Goal: Find contact information: Find contact information

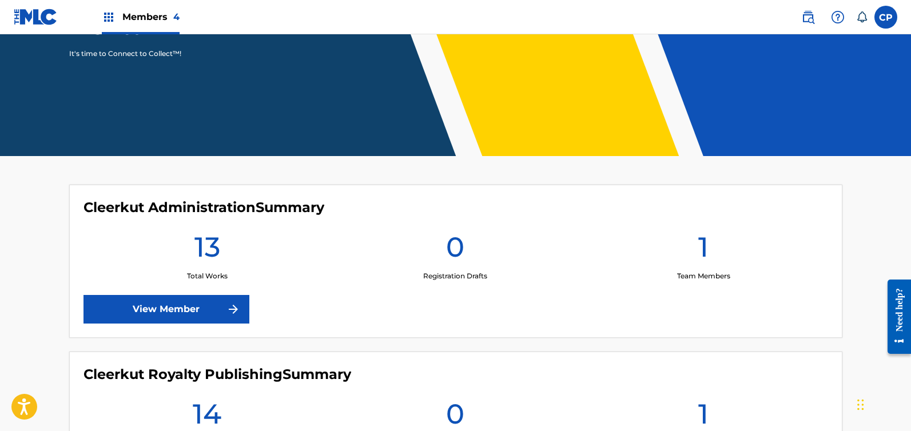
scroll to position [228, 0]
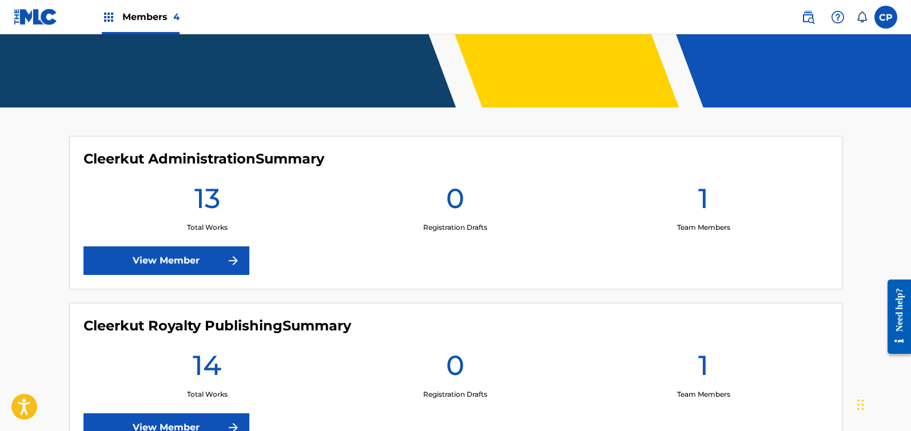
click at [193, 266] on link "View Member" at bounding box center [166, 260] width 166 height 29
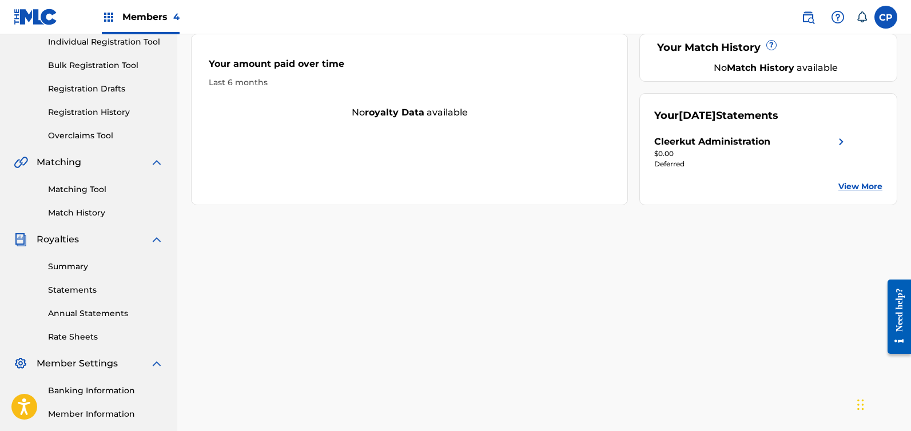
scroll to position [206, 0]
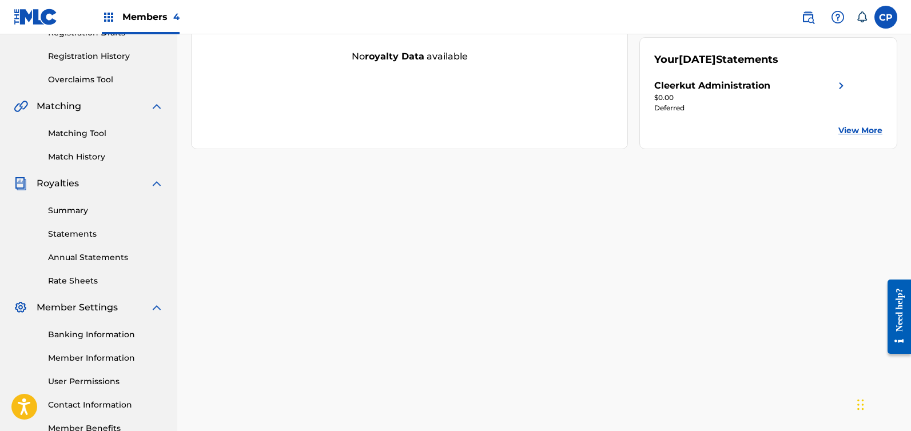
click at [108, 334] on link "Banking Information" at bounding box center [106, 335] width 116 height 12
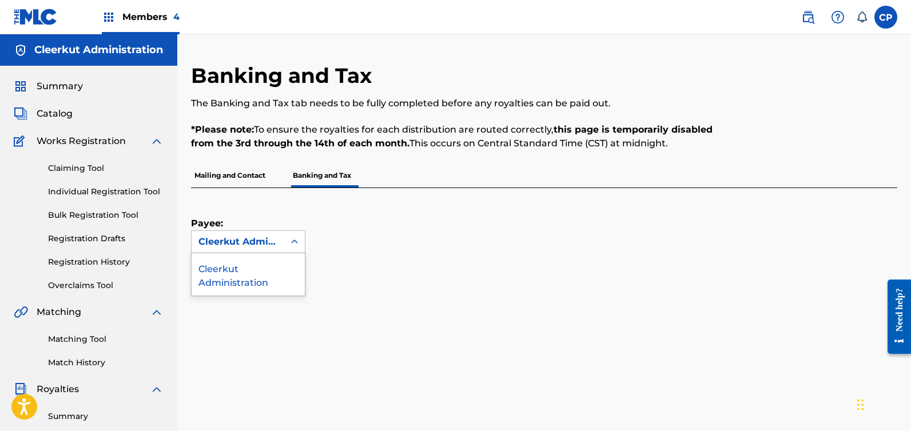
click at [276, 241] on div "Cleerkut Administration" at bounding box center [237, 242] width 79 height 14
click at [248, 274] on div "Cleerkut Administration" at bounding box center [248, 274] width 113 height 42
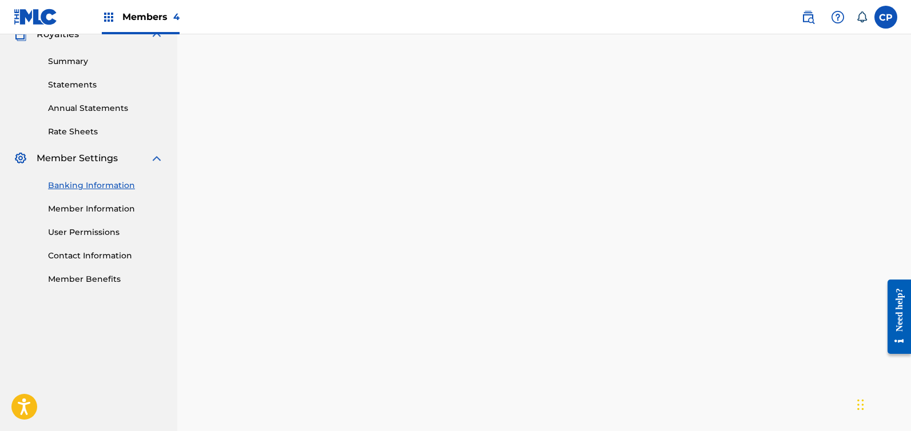
scroll to position [576, 0]
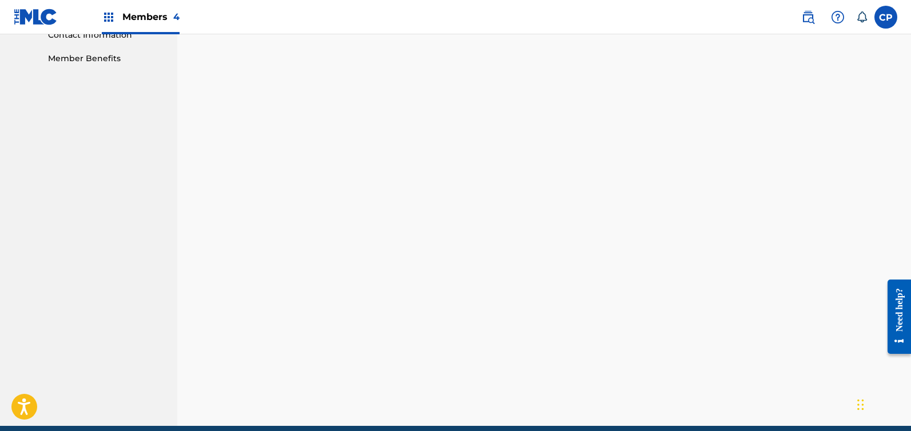
click at [884, 19] on label at bounding box center [885, 17] width 23 height 23
click at [886, 17] on input "CP [PERSON_NAME] [EMAIL_ADDRESS][DOMAIN_NAME] Notification Preferences Profile …" at bounding box center [886, 17] width 0 height 0
click at [839, 19] on img at bounding box center [838, 17] width 14 height 14
click at [823, 49] on link "Contact us" at bounding box center [837, 47] width 97 height 27
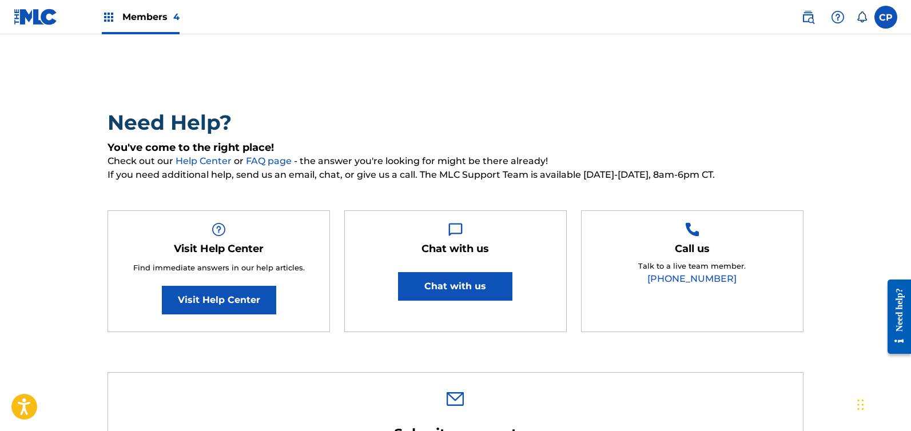
scroll to position [57, 0]
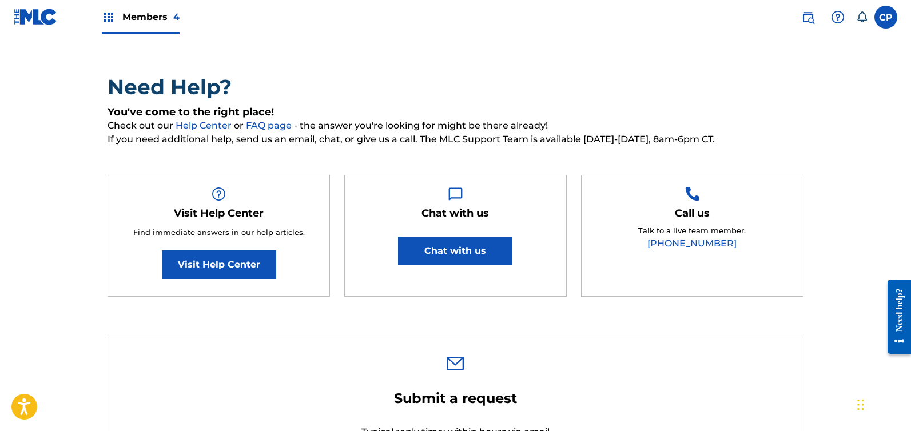
click at [140, 22] on span "Members 4" at bounding box center [150, 16] width 57 height 13
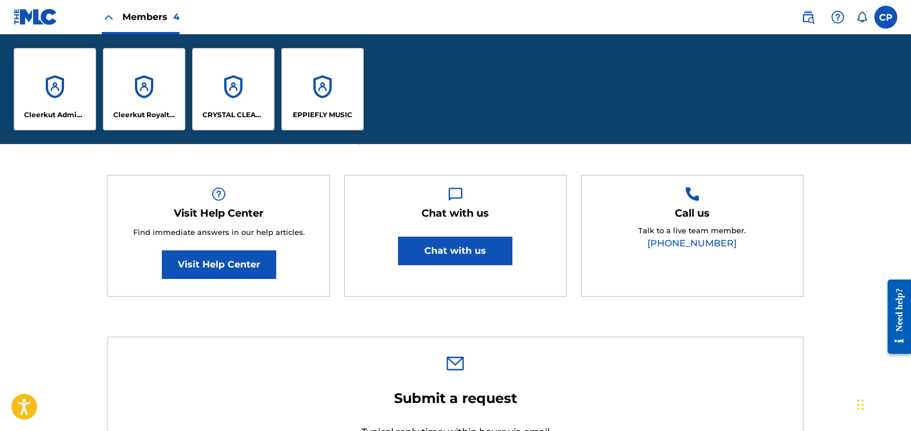
click at [54, 105] on div "Cleerkut Administration" at bounding box center [55, 89] width 82 height 82
